Goal: Use online tool/utility: Utilize a website feature to perform a specific function

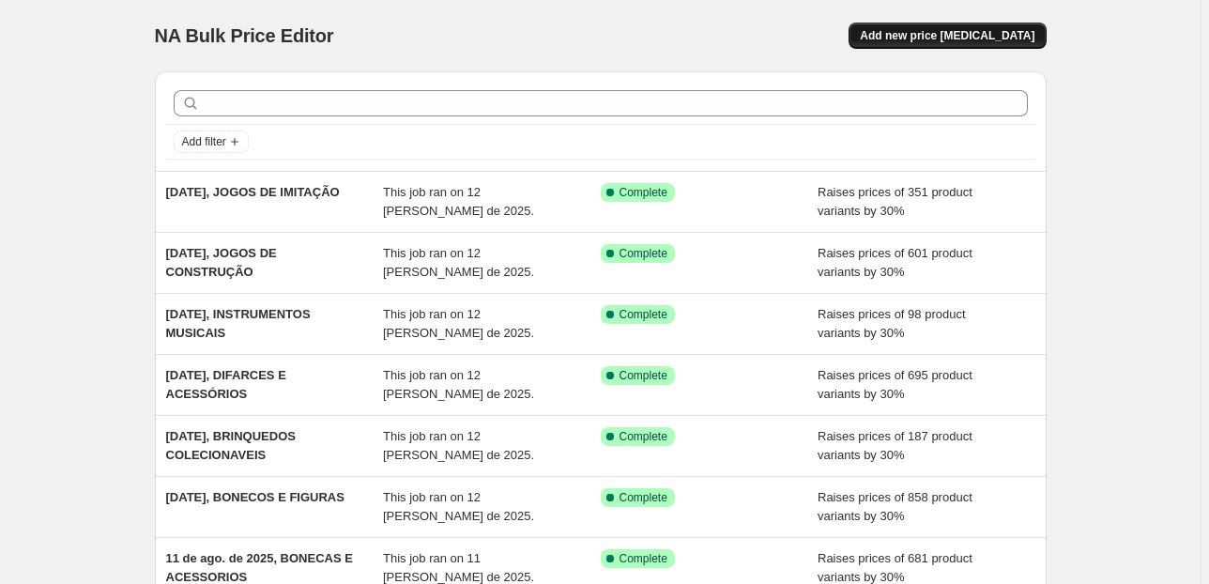
click at [939, 45] on button "Add new price [MEDICAL_DATA]" at bounding box center [947, 36] width 197 height 26
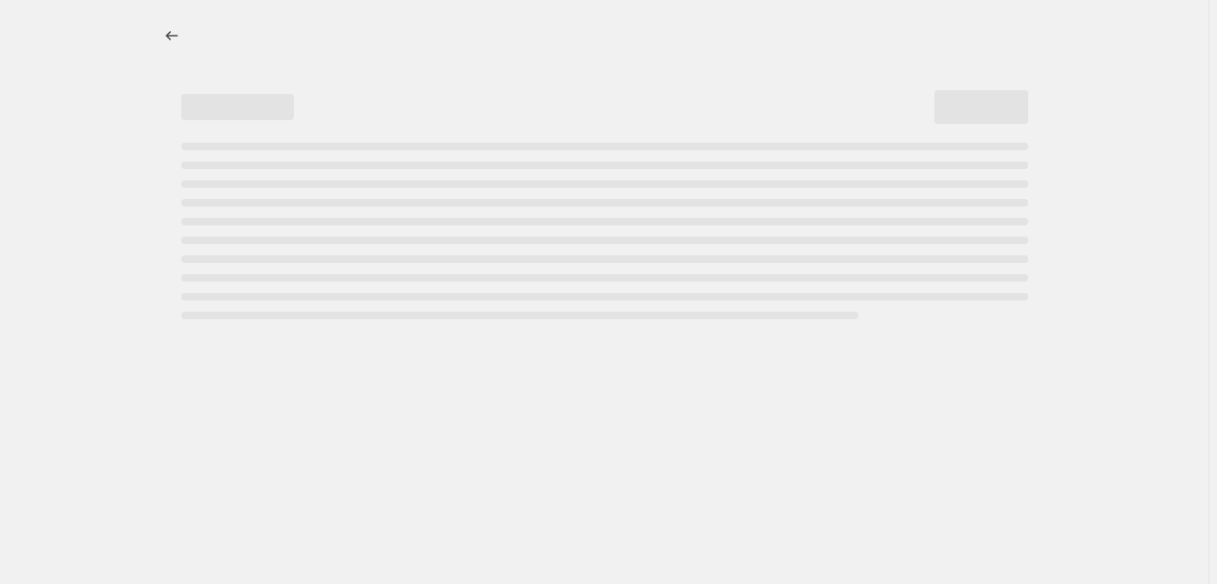
select select "percentage"
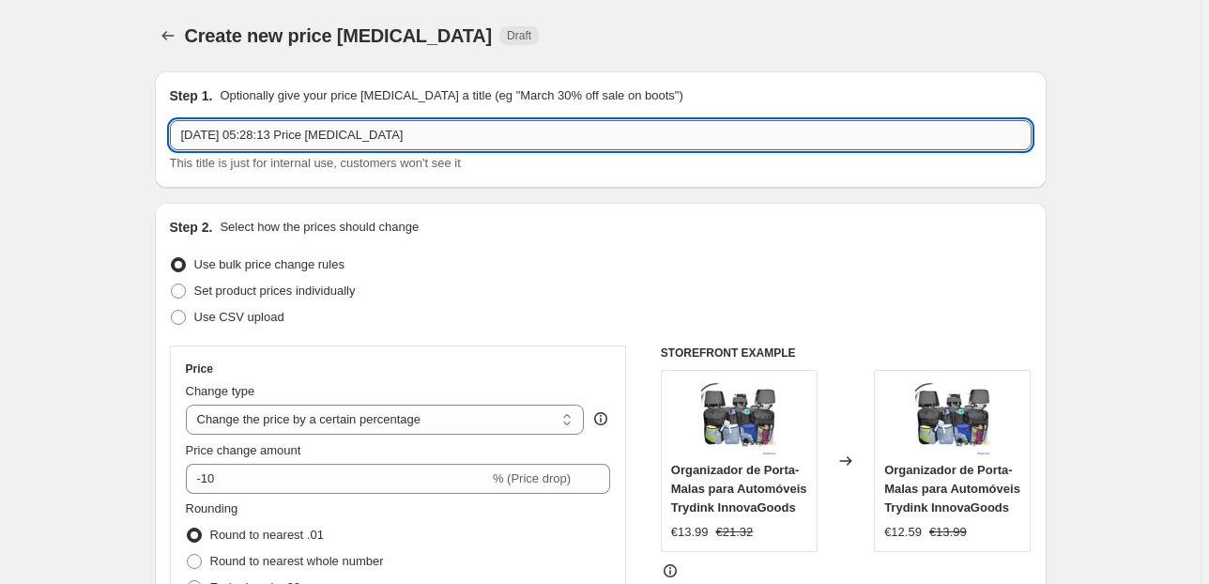
drag, startPoint x: 432, startPoint y: 133, endPoint x: 259, endPoint y: 131, distance: 172.8
click at [259, 131] on input "[DATE] 05:28:13 Price [MEDICAL_DATA]" at bounding box center [601, 135] width 862 height 30
paste input "jogo"
click at [297, 130] on input "[DATE], jogo" at bounding box center [601, 135] width 862 height 30
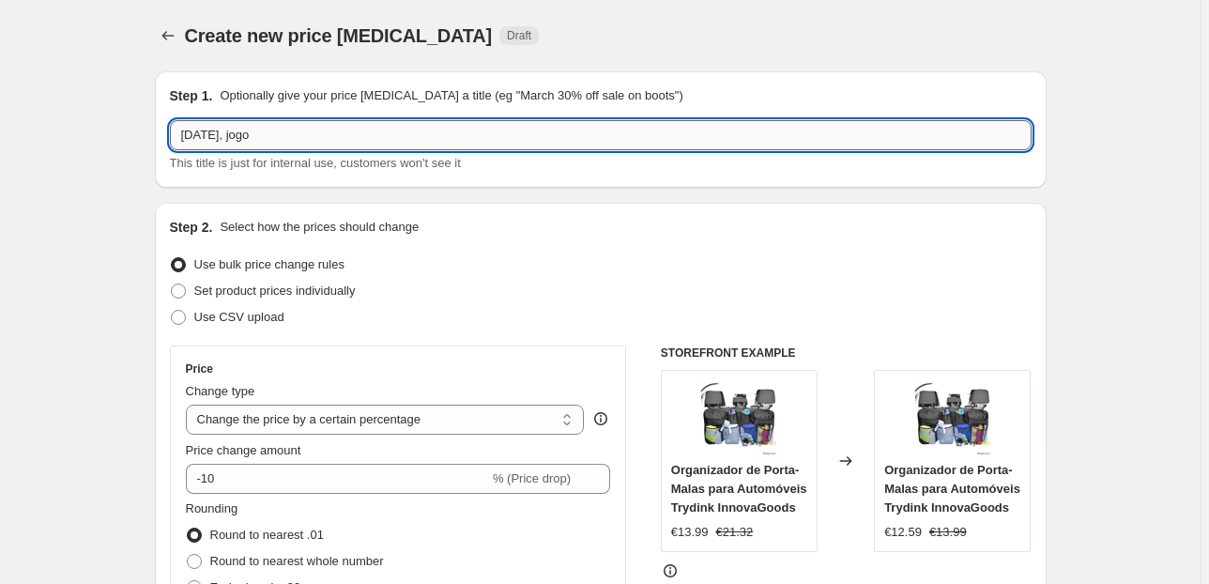
click at [297, 130] on input "[DATE], jogo" at bounding box center [601, 135] width 862 height 30
click at [269, 134] on input "[DATE], jogo" at bounding box center [601, 135] width 862 height 30
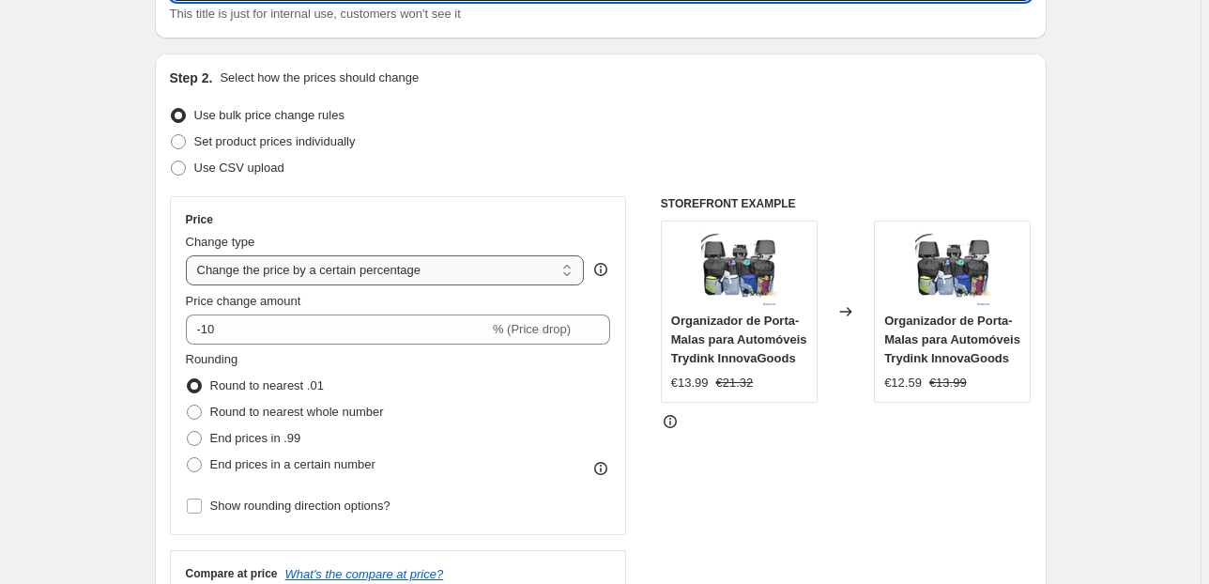
scroll to position [150, 0]
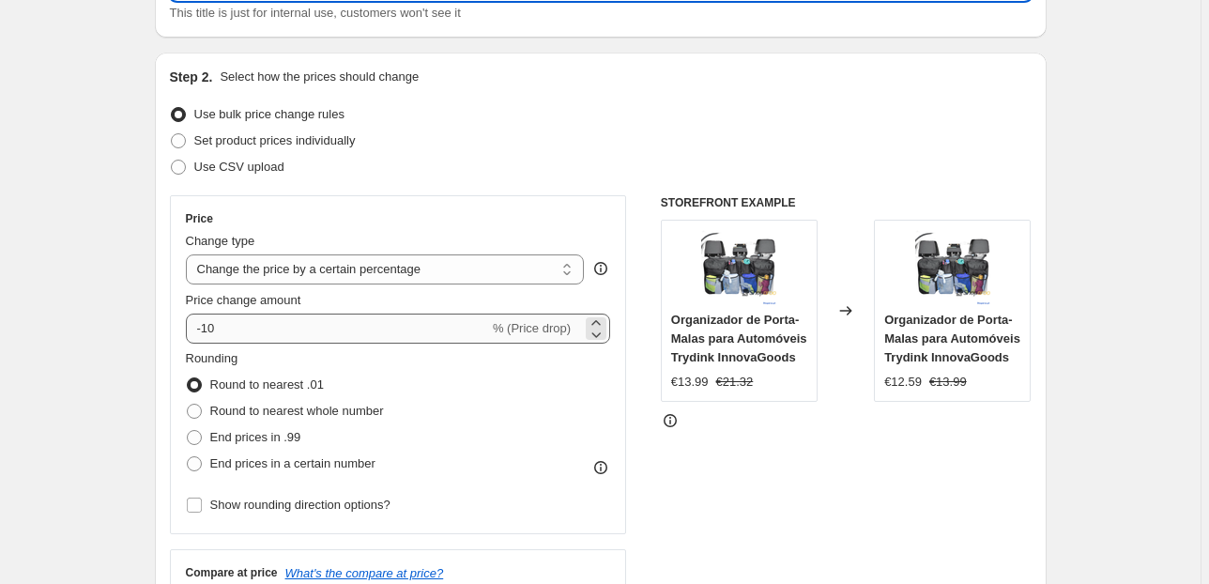
type input "[DATE], JOGOS E ACESSORIOS"
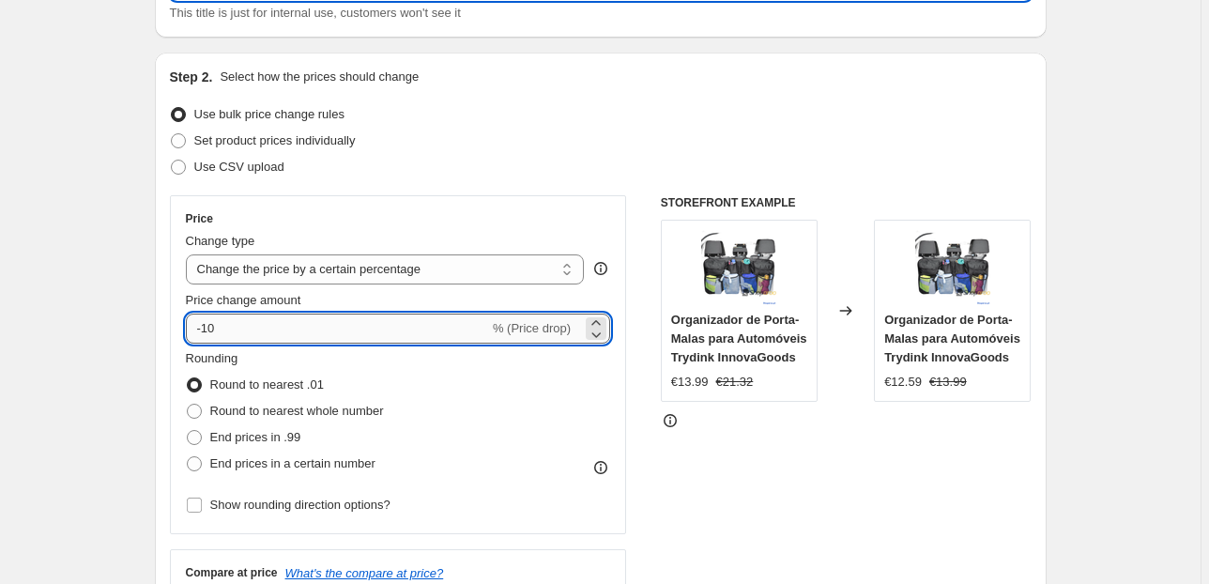
click at [431, 325] on input "-10" at bounding box center [337, 329] width 303 height 30
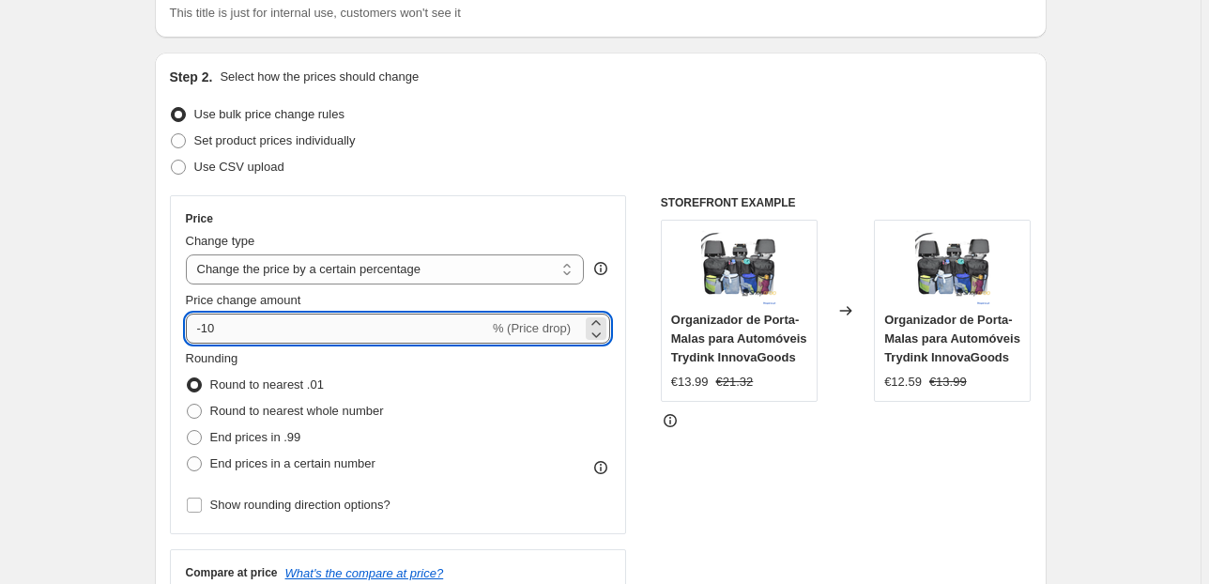
click at [431, 325] on input "-10" at bounding box center [337, 329] width 303 height 30
type input "30"
click at [229, 438] on span "End prices in .99" at bounding box center [255, 437] width 91 height 14
click at [188, 431] on input "End prices in .99" at bounding box center [187, 430] width 1 height 1
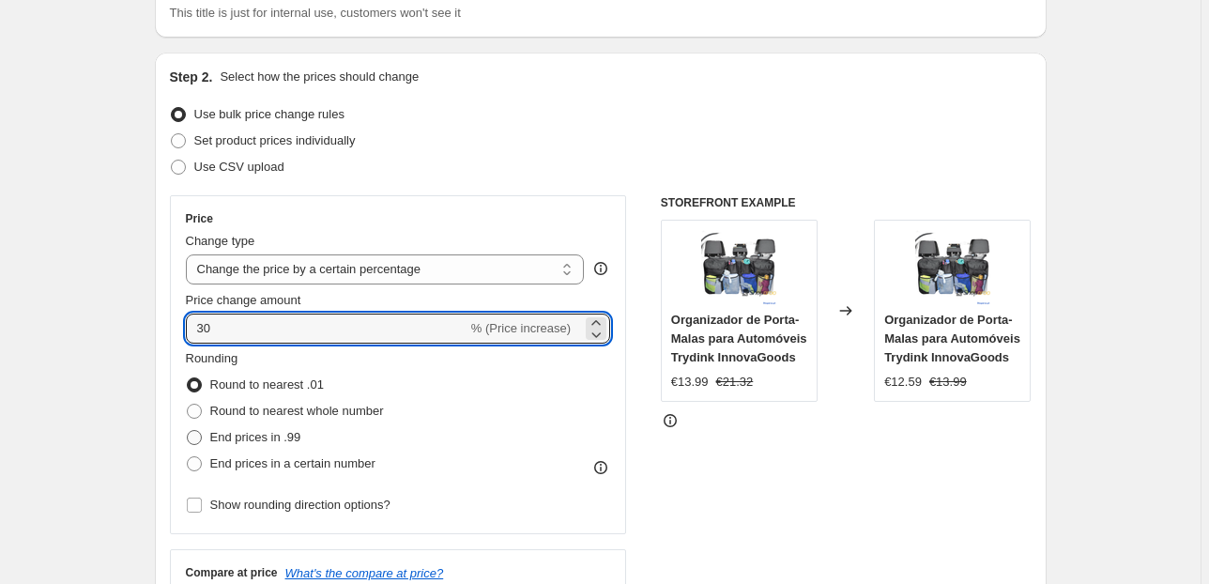
radio input "true"
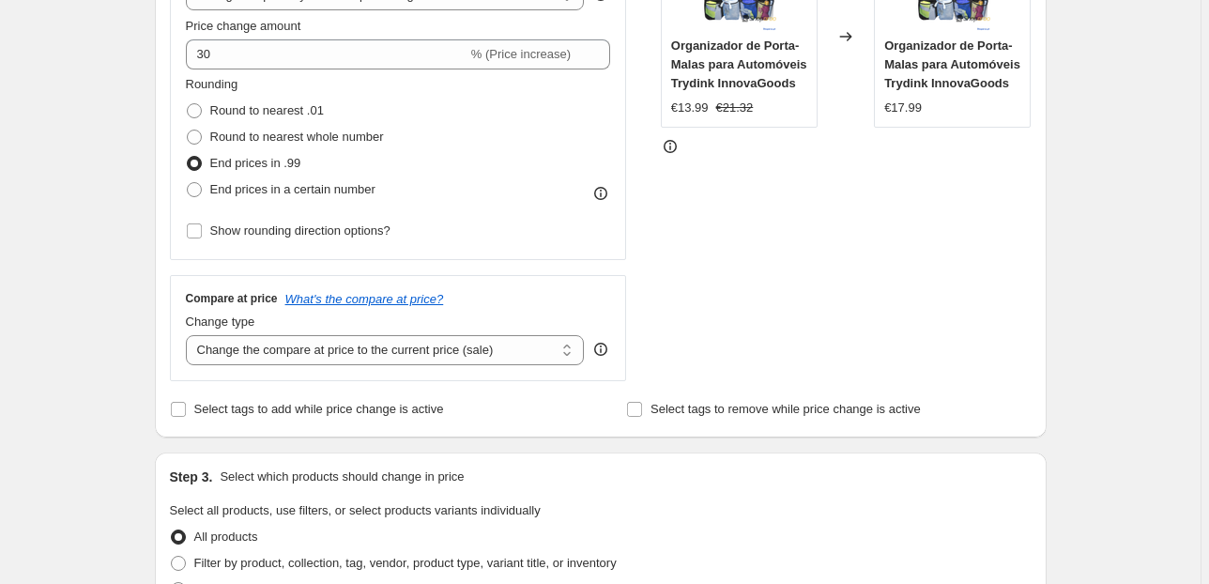
scroll to position [451, 0]
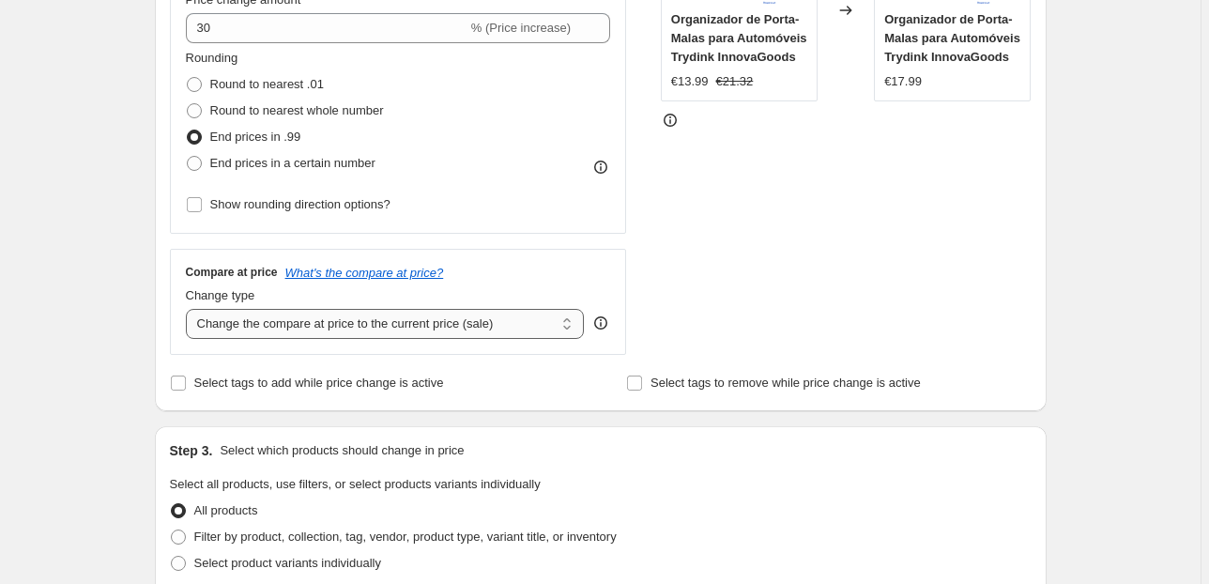
click at [345, 323] on select "Change the compare at price to the current price (sale) Change the compare at p…" at bounding box center [385, 324] width 399 height 30
select select "pp"
click at [189, 309] on select "Change the compare at price to the current price (sale) Change the compare at p…" at bounding box center [385, 324] width 399 height 30
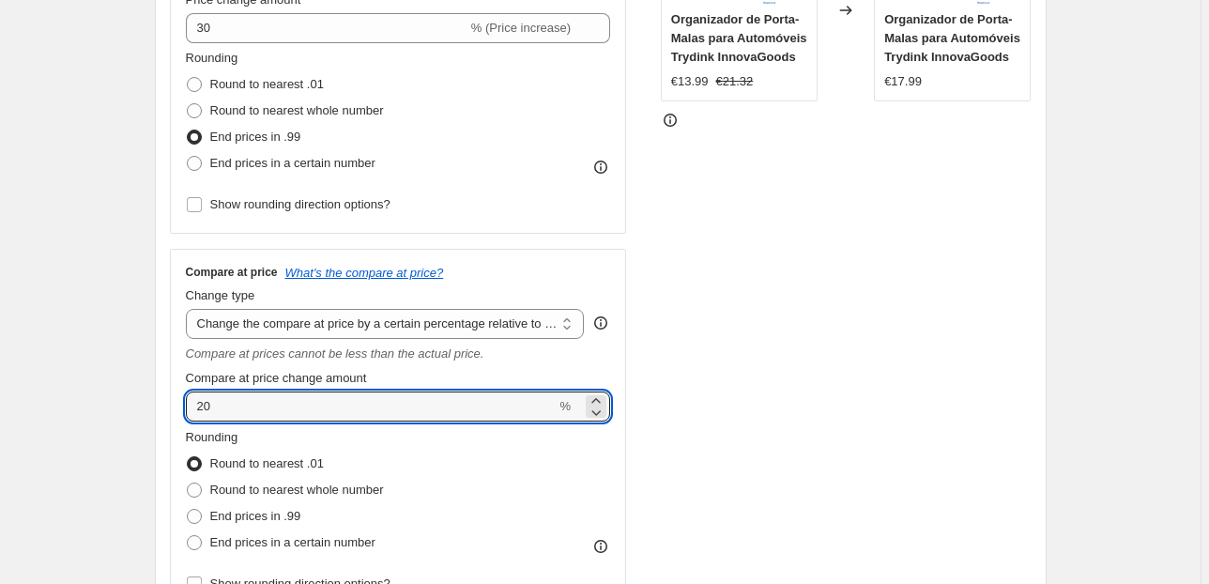
drag, startPoint x: 140, startPoint y: 404, endPoint x: 103, endPoint y: 404, distance: 36.6
type input "80"
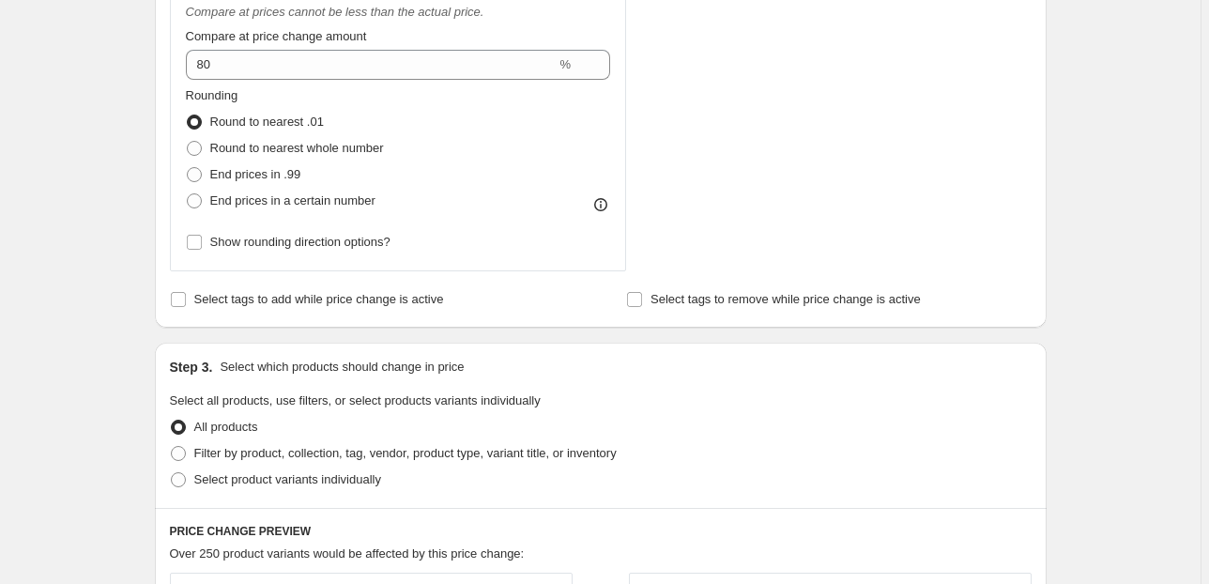
scroll to position [901, 0]
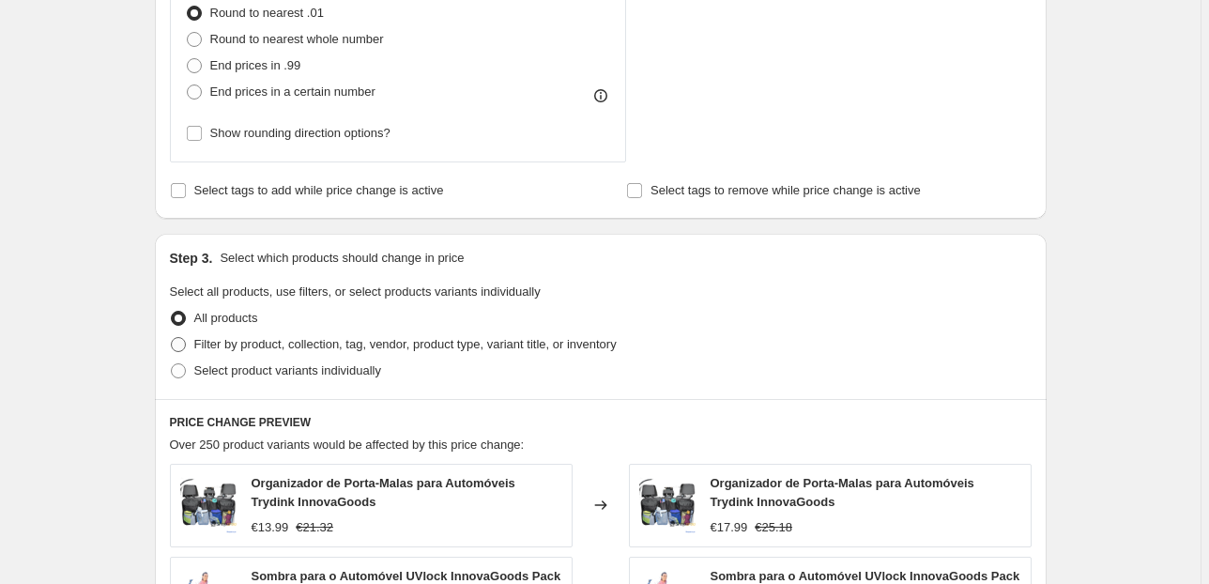
click at [332, 331] on label "Filter by product, collection, tag, vendor, product type, variant title, or inv…" at bounding box center [393, 344] width 447 height 26
click at [172, 337] on input "Filter by product, collection, tag, vendor, product type, variant title, or inv…" at bounding box center [171, 337] width 1 height 1
radio input "true"
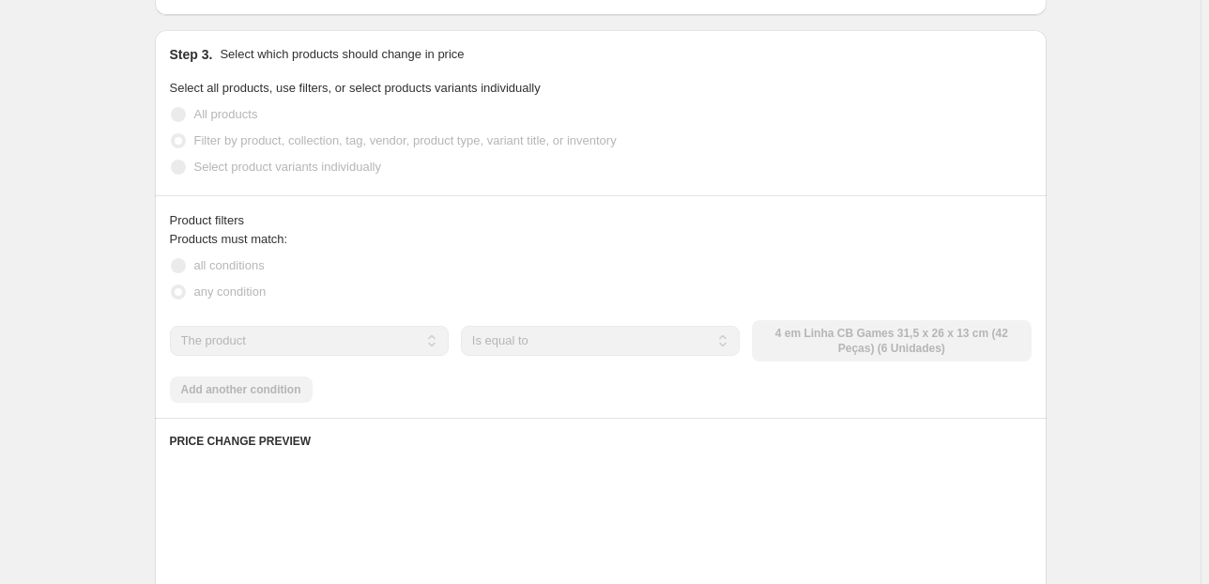
scroll to position [1127, 0]
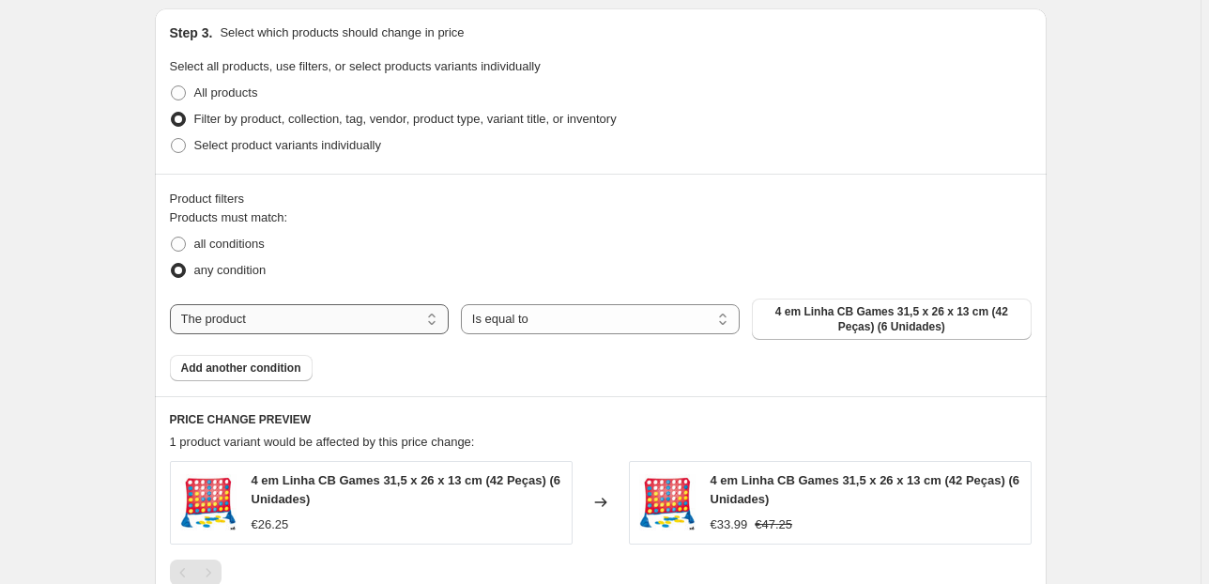
click at [370, 315] on select "The product The product's collection The product's tag The product's vendor The…" at bounding box center [309, 319] width 279 height 30
select select "collection"
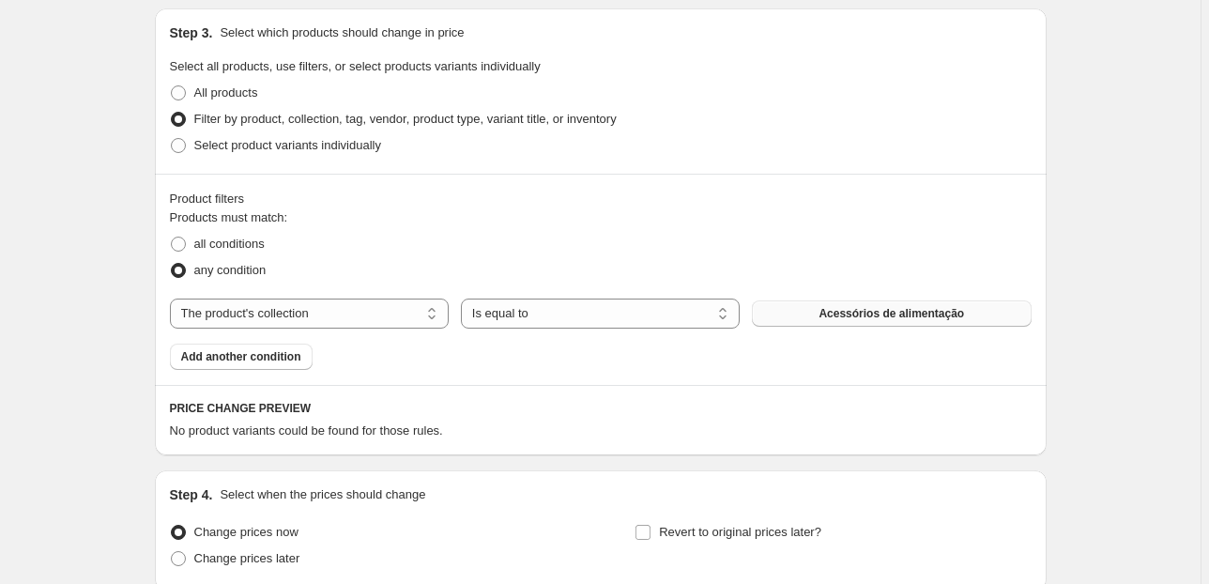
click at [858, 311] on span "Acessórios de alimentação" at bounding box center [892, 313] width 146 height 15
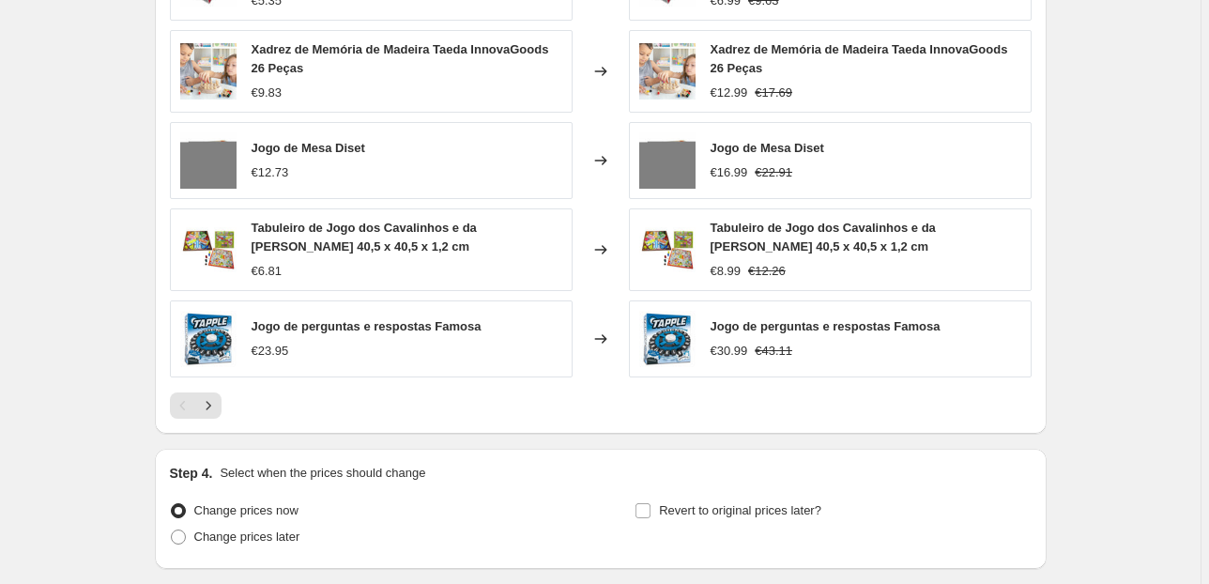
scroll to position [1776, 0]
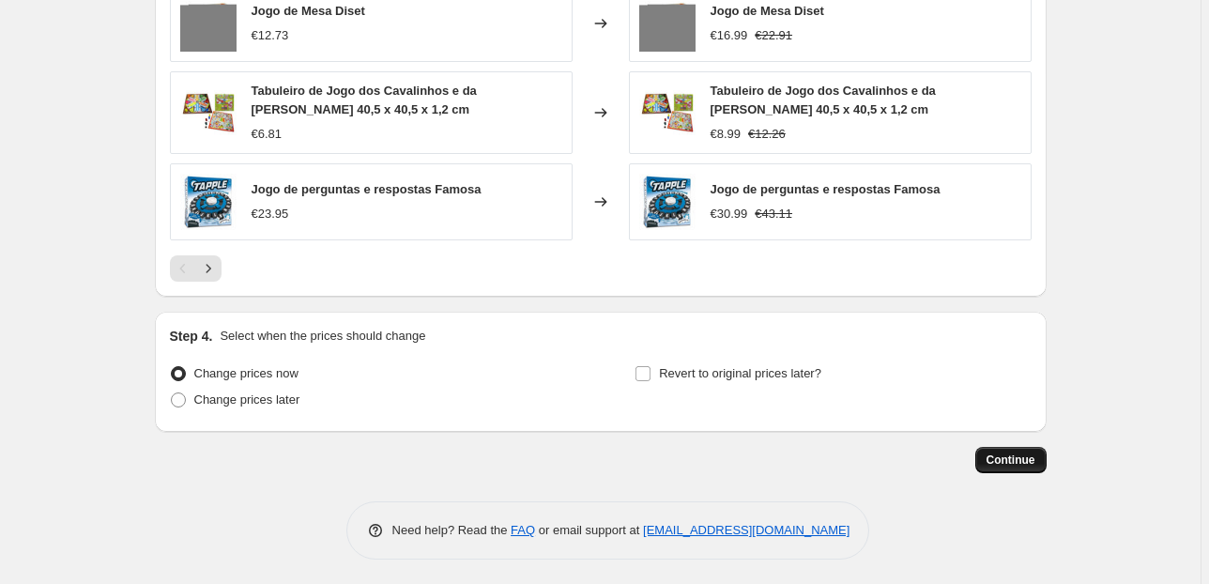
click at [1018, 457] on span "Continue" at bounding box center [1011, 460] width 49 height 15
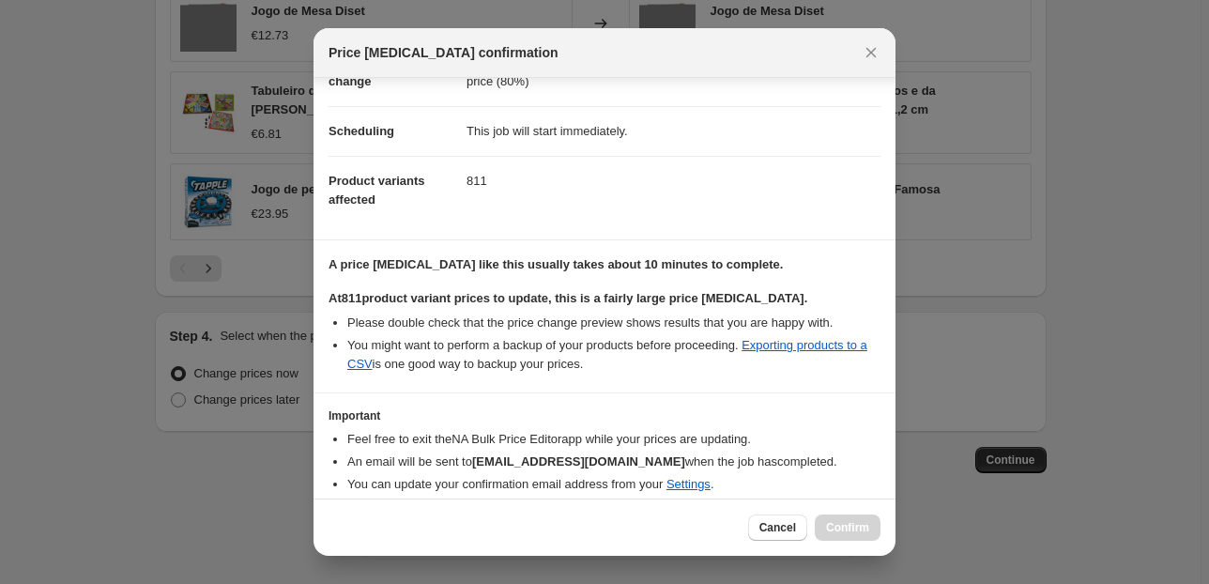
scroll to position [192, 0]
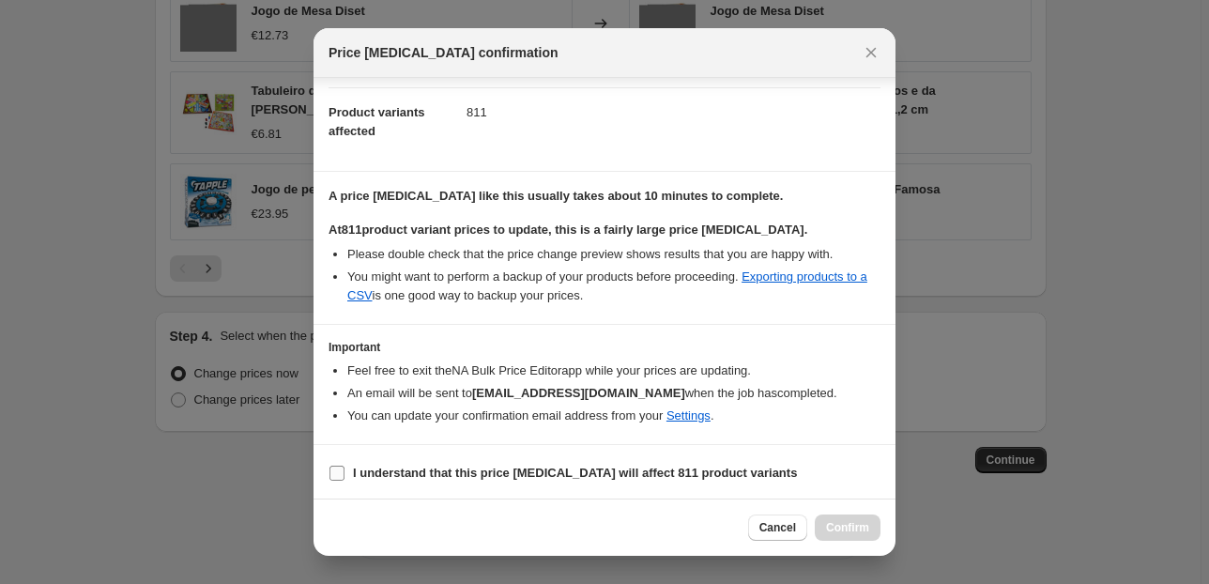
click at [390, 479] on label "I understand that this price [MEDICAL_DATA] will affect 811 product variants" at bounding box center [563, 473] width 468 height 26
click at [345, 479] on input "I understand that this price [MEDICAL_DATA] will affect 811 product variants" at bounding box center [337, 473] width 15 height 15
checkbox input "true"
click at [860, 523] on span "Confirm" at bounding box center [847, 527] width 43 height 15
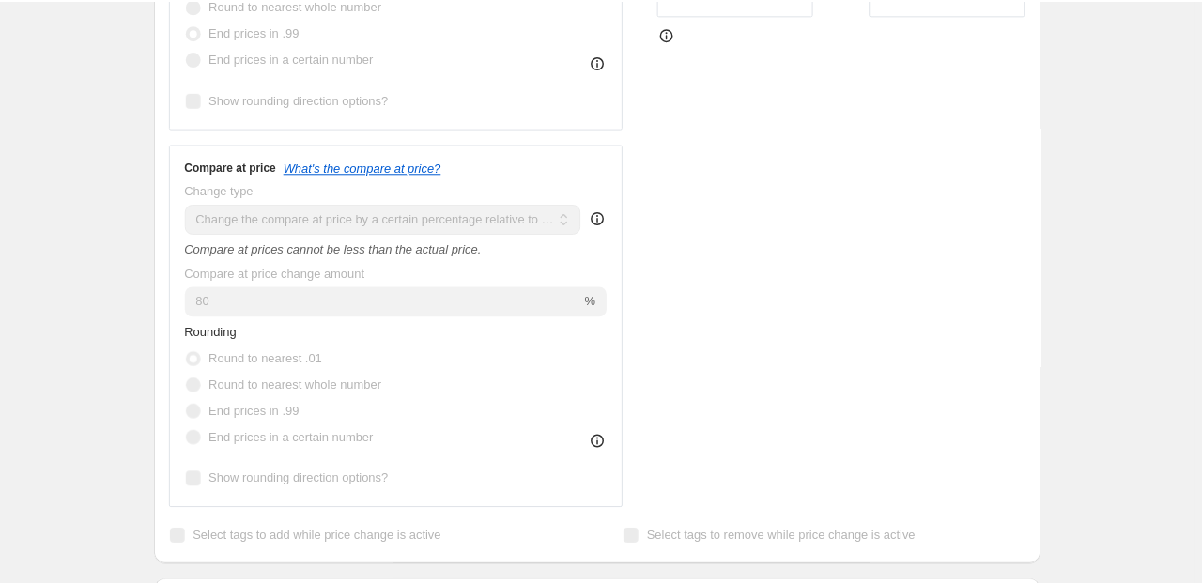
scroll to position [623, 0]
